Goal: Find specific page/section: Find specific page/section

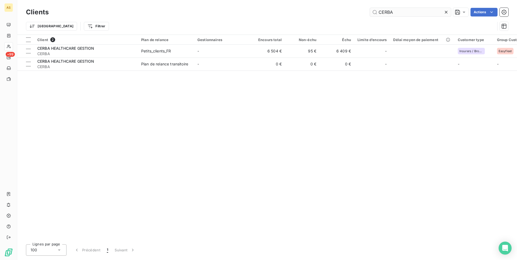
type input "CERBA"
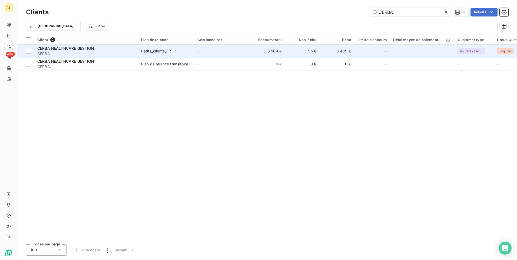
click at [231, 51] on td "-" at bounding box center [222, 51] width 56 height 13
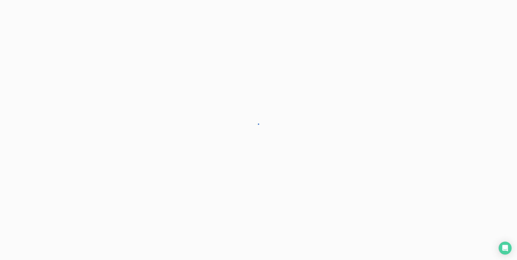
click at [231, 51] on div at bounding box center [258, 130] width 517 height 260
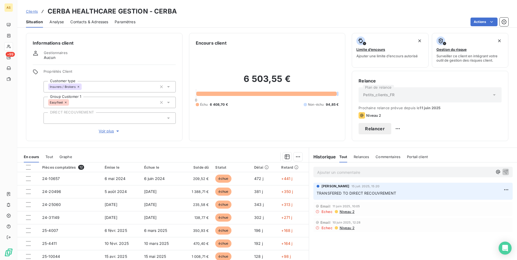
click at [87, 19] on span "Contacts & Adresses" at bounding box center [89, 21] width 38 height 5
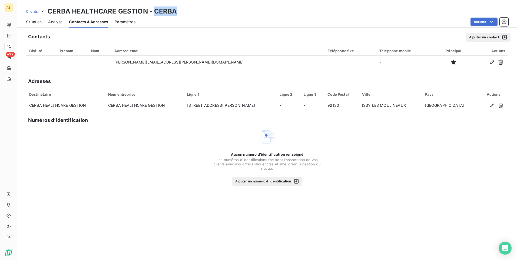
drag, startPoint x: 179, startPoint y: 12, endPoint x: 154, endPoint y: 13, distance: 24.6
click at [154, 13] on div "Clients CERBA HEALTHCARE GESTION - CERBA" at bounding box center [266, 11] width 499 height 10
copy h3 "CERBA"
click at [31, 23] on span "Situation" at bounding box center [34, 21] width 16 height 5
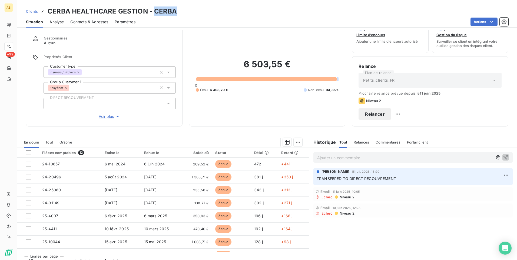
scroll to position [23, 0]
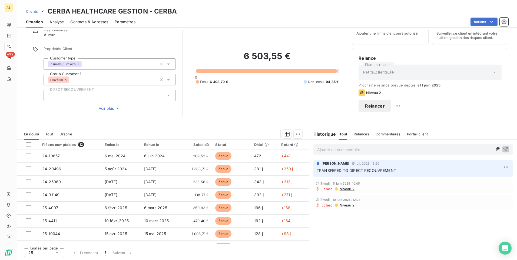
click at [346, 205] on span "Niveau 2" at bounding box center [346, 205] width 15 height 4
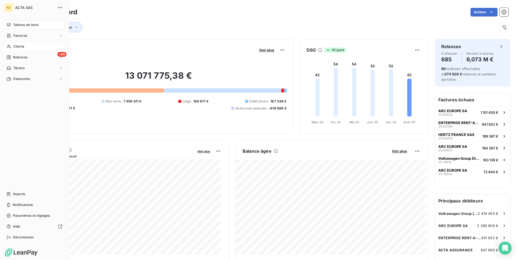
click at [29, 46] on div "Clients" at bounding box center [34, 46] width 60 height 9
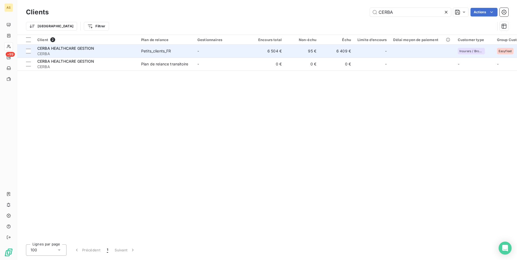
click at [278, 51] on td "6 504 €" at bounding box center [267, 51] width 35 height 13
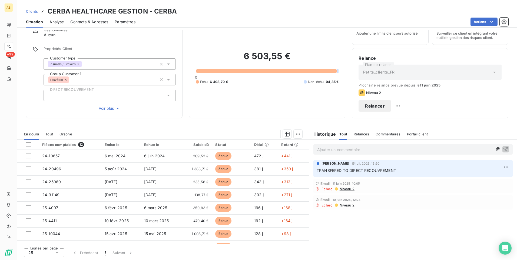
click at [89, 22] on span "Contacts & Adresses" at bounding box center [89, 21] width 38 height 5
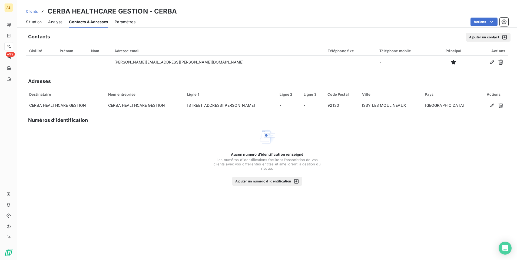
click at [29, 23] on span "Situation" at bounding box center [34, 21] width 16 height 5
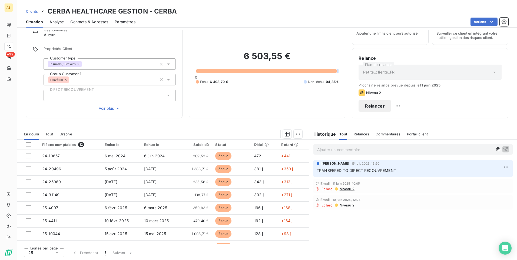
click at [98, 19] on span "Contacts & Adresses" at bounding box center [89, 21] width 38 height 5
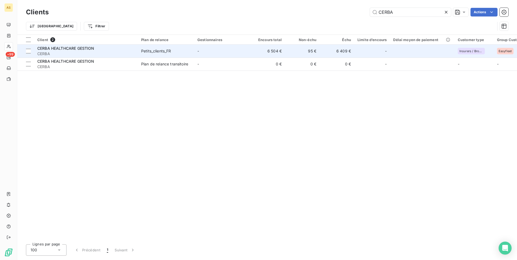
click at [336, 50] on td "6 409 €" at bounding box center [336, 51] width 35 height 13
